Goal: Transaction & Acquisition: Purchase product/service

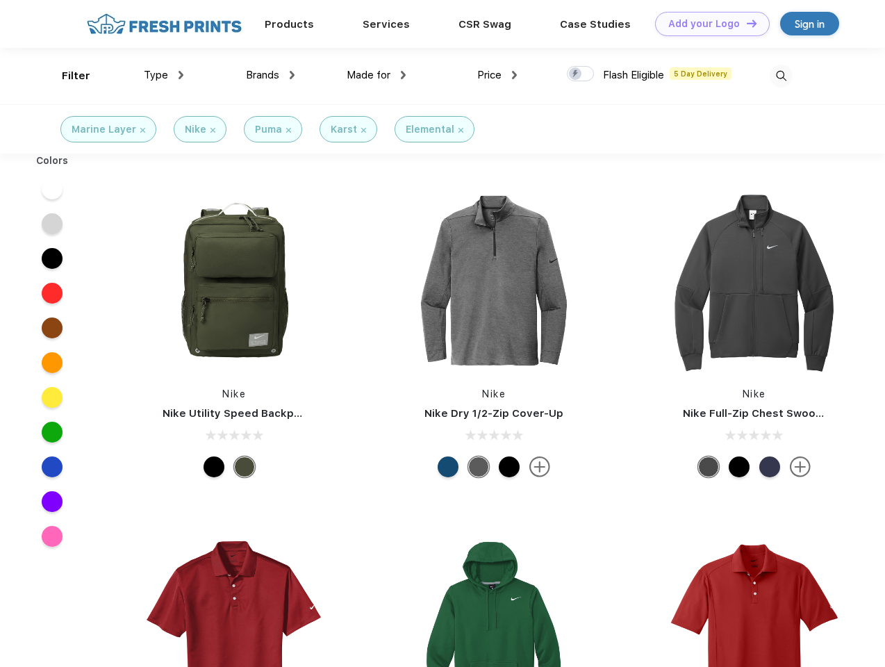
scroll to position [1, 0]
click at [707, 24] on link "Add your Logo Design Tool" at bounding box center [712, 24] width 115 height 24
click at [0, 0] on div "Design Tool" at bounding box center [0, 0] width 0 height 0
click at [746, 23] on link "Add your Logo Design Tool" at bounding box center [712, 24] width 115 height 24
click at [67, 76] on div "Filter" at bounding box center [76, 76] width 28 height 16
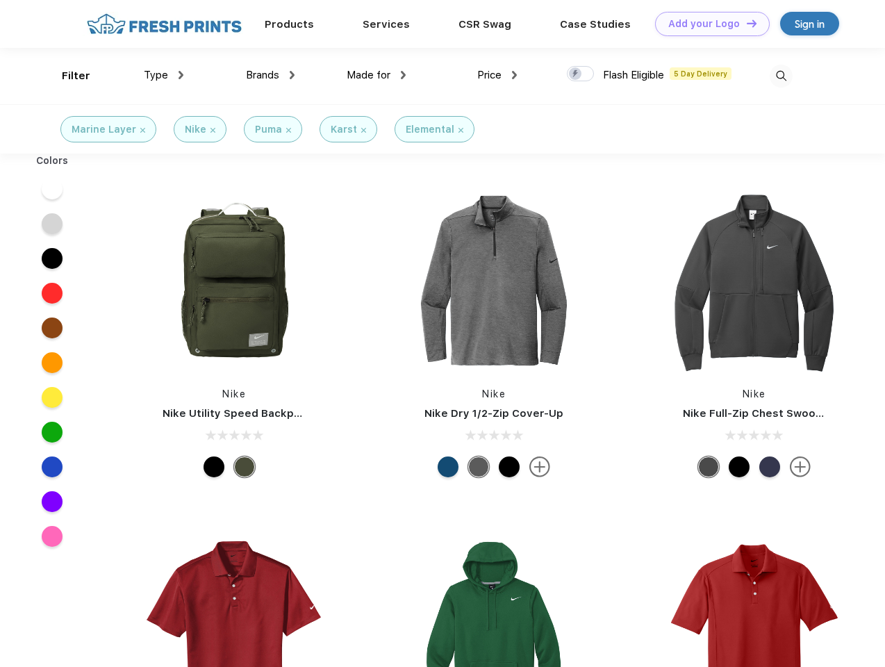
click at [164, 75] on span "Type" at bounding box center [156, 75] width 24 height 13
click at [270, 75] on span "Brands" at bounding box center [262, 75] width 33 height 13
click at [377, 75] on span "Made for" at bounding box center [369, 75] width 44 height 13
click at [497, 75] on span "Price" at bounding box center [489, 75] width 24 height 13
click at [581, 74] on div at bounding box center [580, 73] width 27 height 15
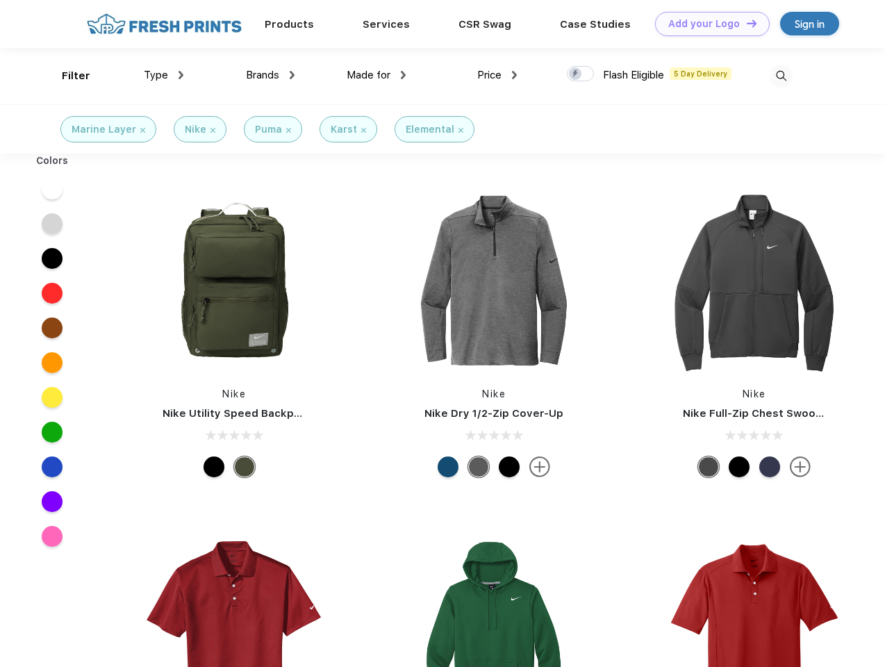
click at [576, 74] on input "checkbox" at bounding box center [571, 69] width 9 height 9
click at [781, 76] on img at bounding box center [781, 76] width 23 height 23
